Goal: Navigation & Orientation: Go to known website

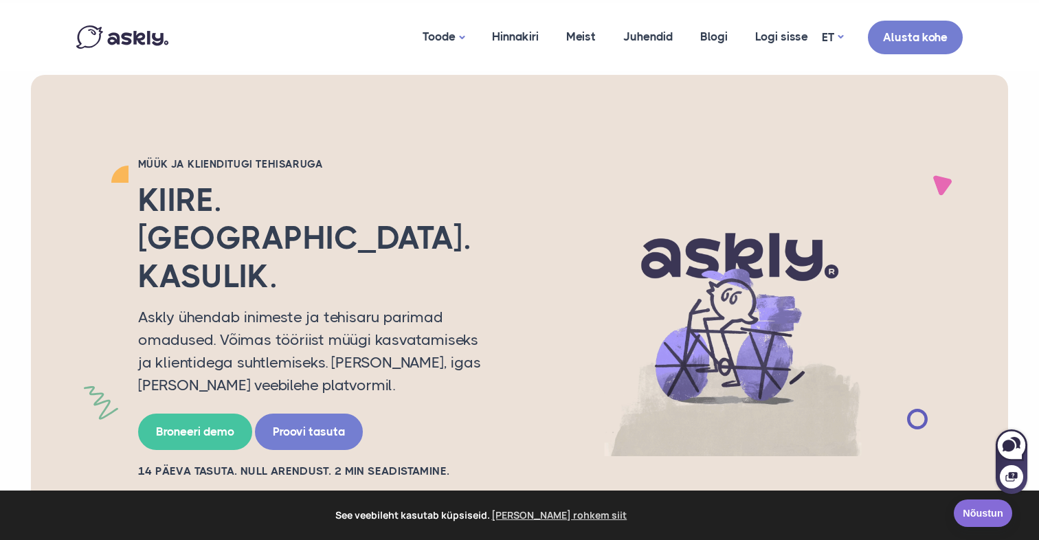
click at [967, 518] on link "Nõustun" at bounding box center [983, 513] width 58 height 27
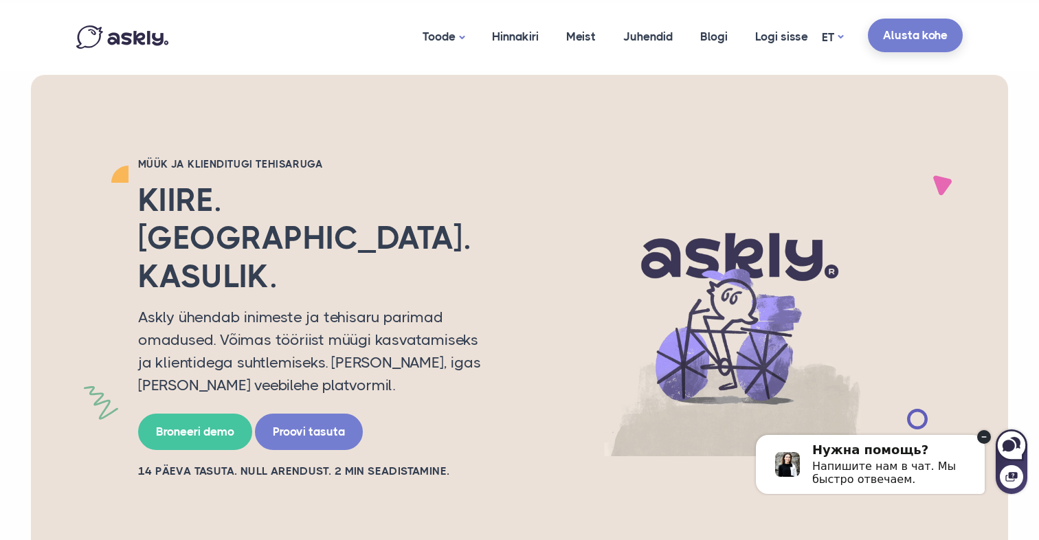
click at [916, 50] on link "Alusta kohe" at bounding box center [915, 36] width 95 height 34
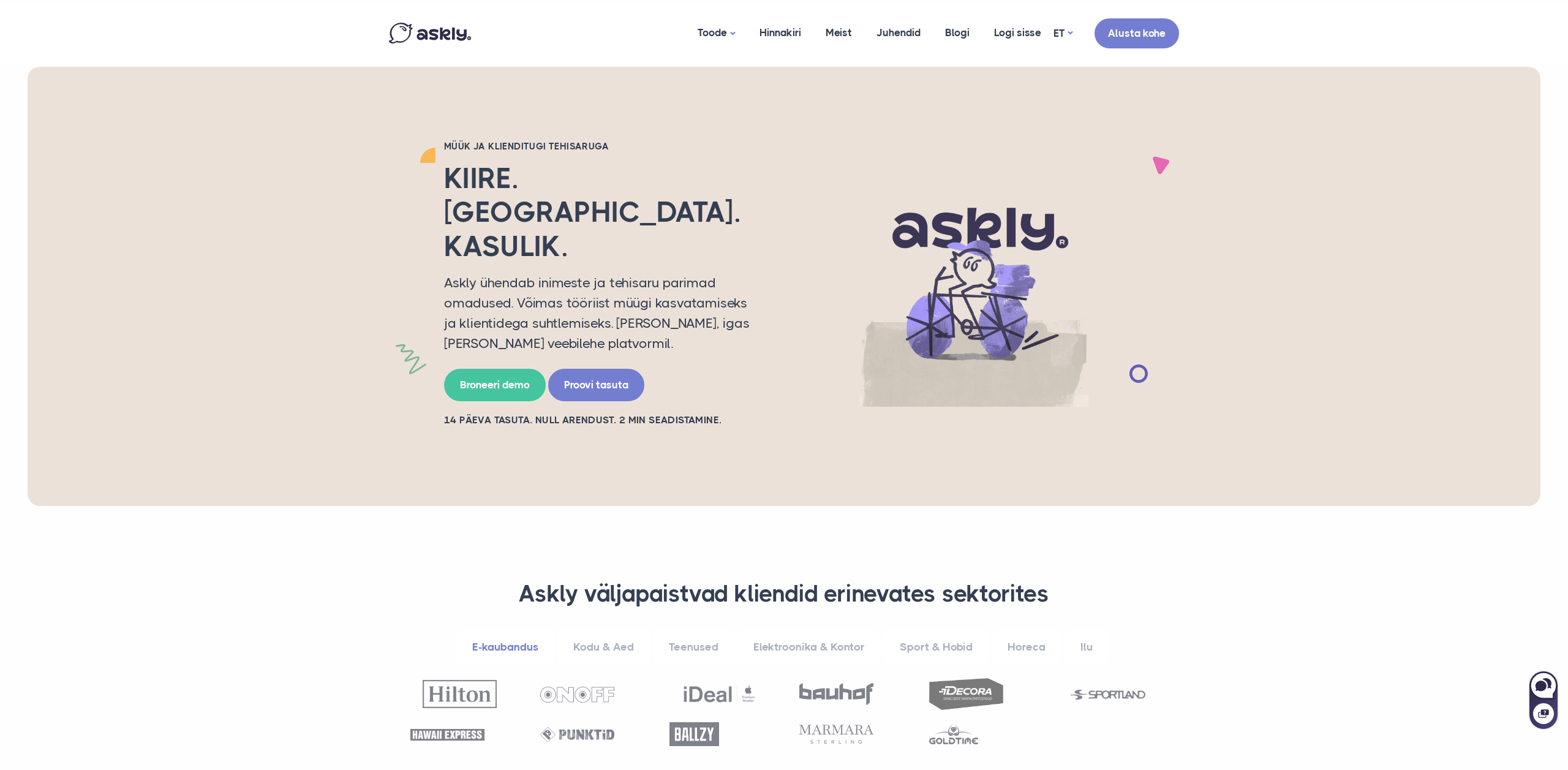
click at [532, 192] on h2 "Kiire. [GEOGRAPHIC_DATA]. Kasulik." at bounding box center [602, 212] width 318 height 102
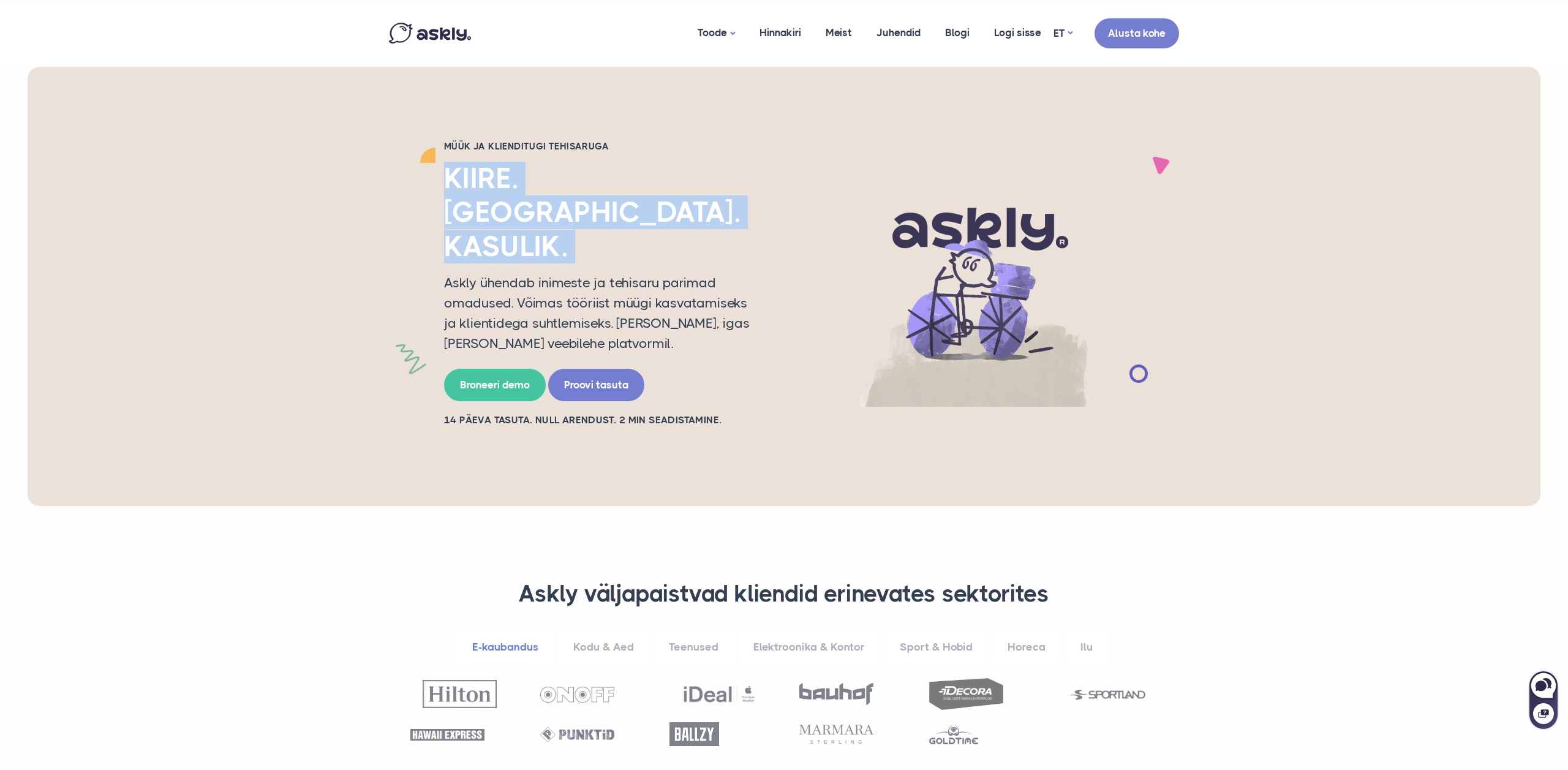
click at [532, 192] on h2 "Kiire. [GEOGRAPHIC_DATA]. Kasulik." at bounding box center [602, 212] width 318 height 102
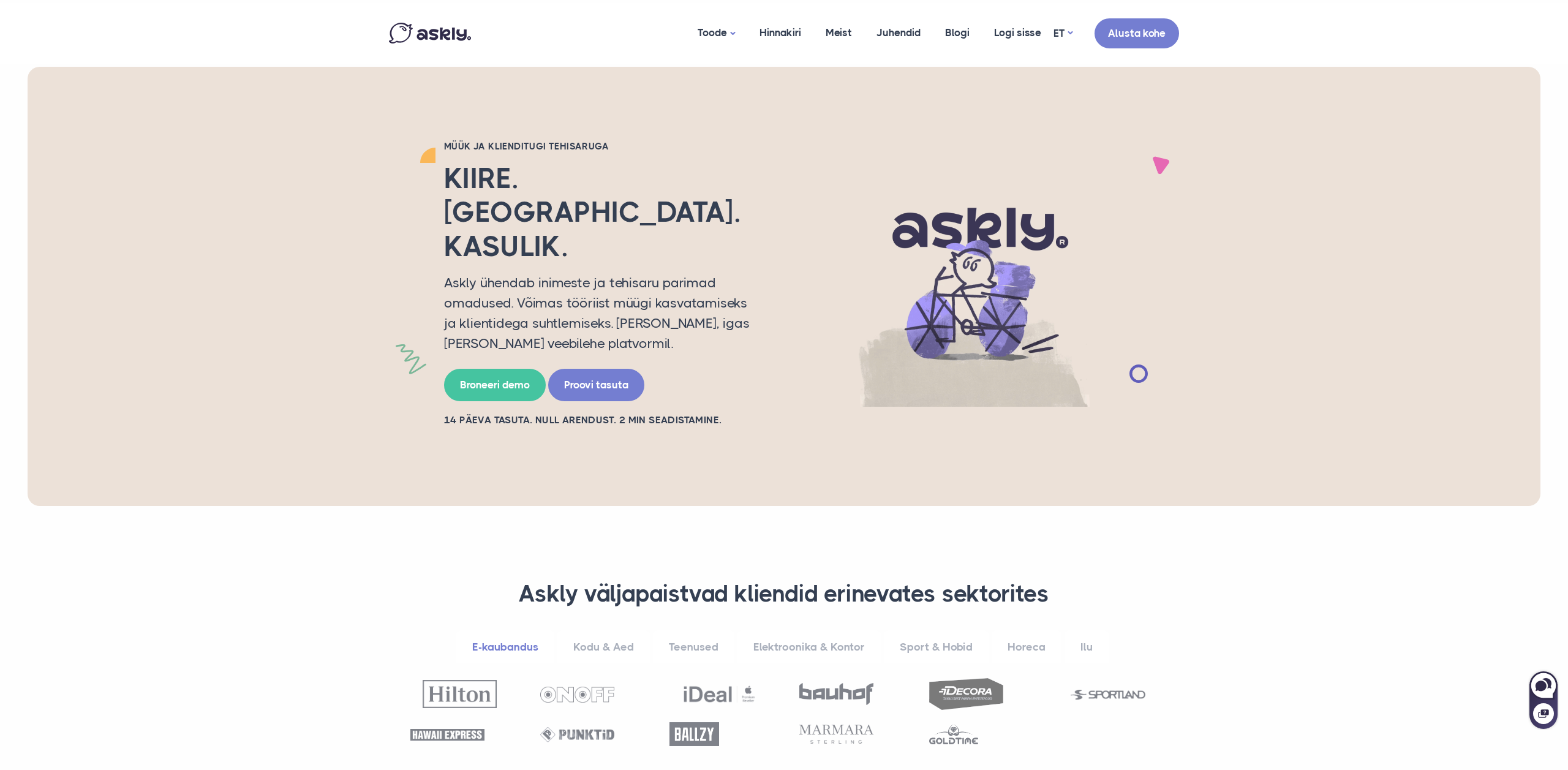
click at [409, 248] on div "Müük ja klienditugi tehisaruga Kiire. Inimlik. Kasulik. Askly ühendab inimeste …" at bounding box center [783, 286] width 808 height 292
